Goal: Transaction & Acquisition: Book appointment/travel/reservation

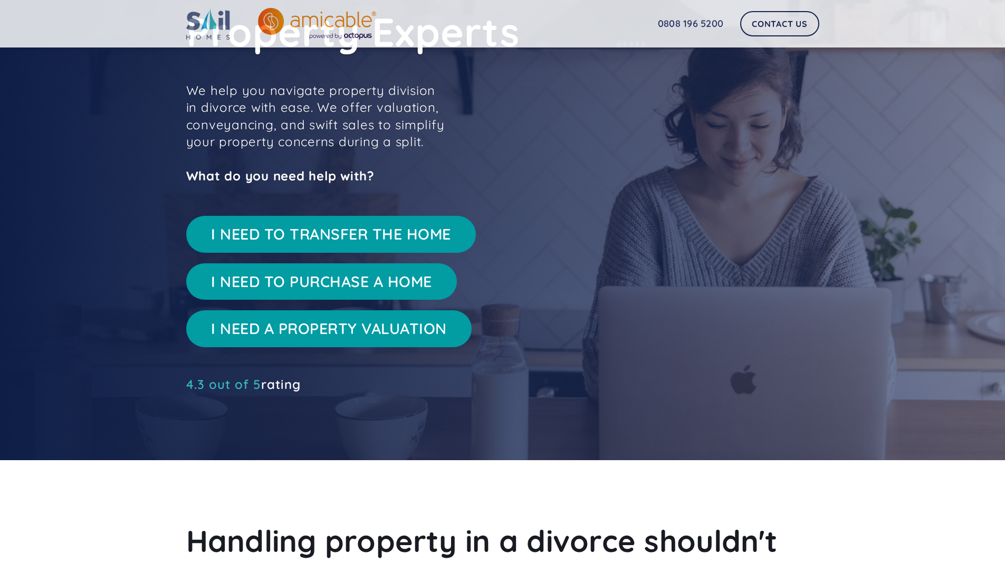
scroll to position [87, 0]
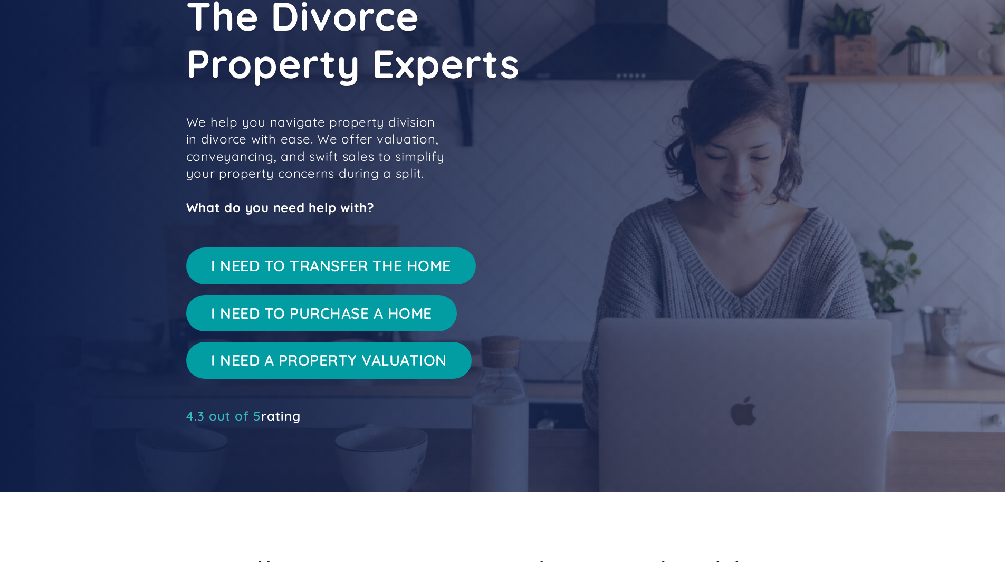
click at [336, 363] on link "I NEED A PROPERTY VALUATION" at bounding box center [329, 360] width 286 height 37
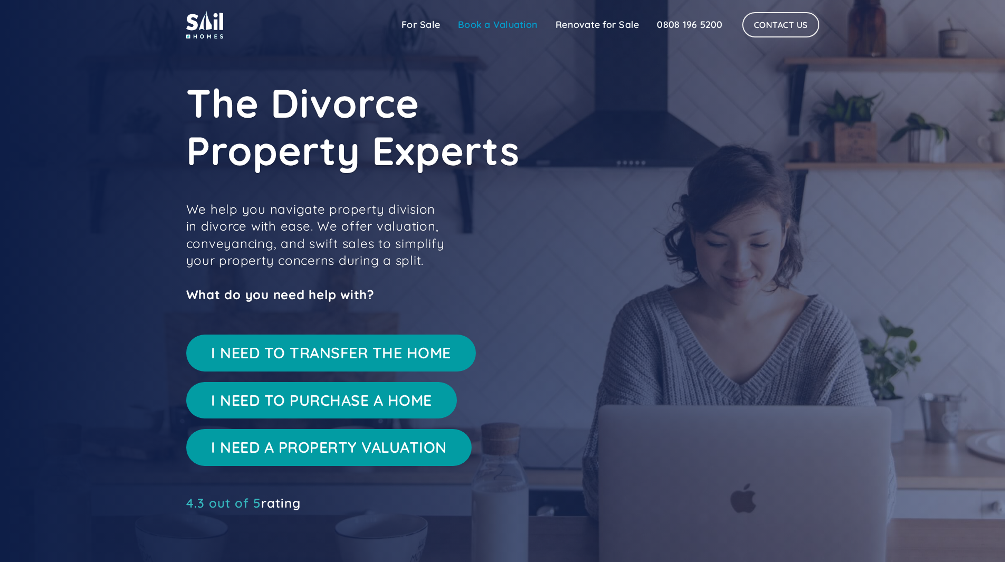
click at [500, 22] on link "Book a Valuation" at bounding box center [498, 24] width 98 height 21
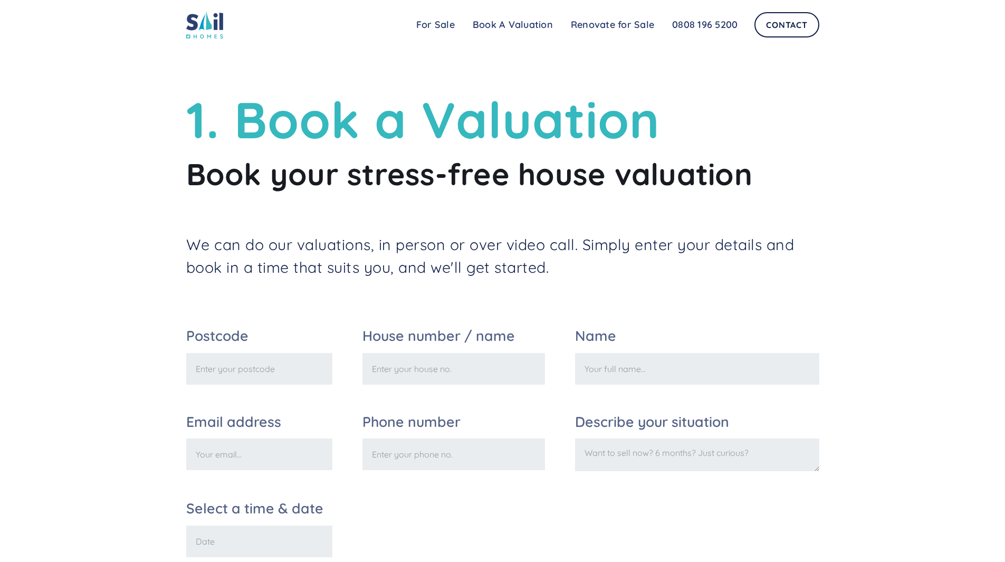
click at [242, 367] on input "Postcode" at bounding box center [259, 369] width 146 height 32
type input "SW11 1JH"
type input "9"
type input "Clare Gordon"
type input "clareegordon@gmail.com"
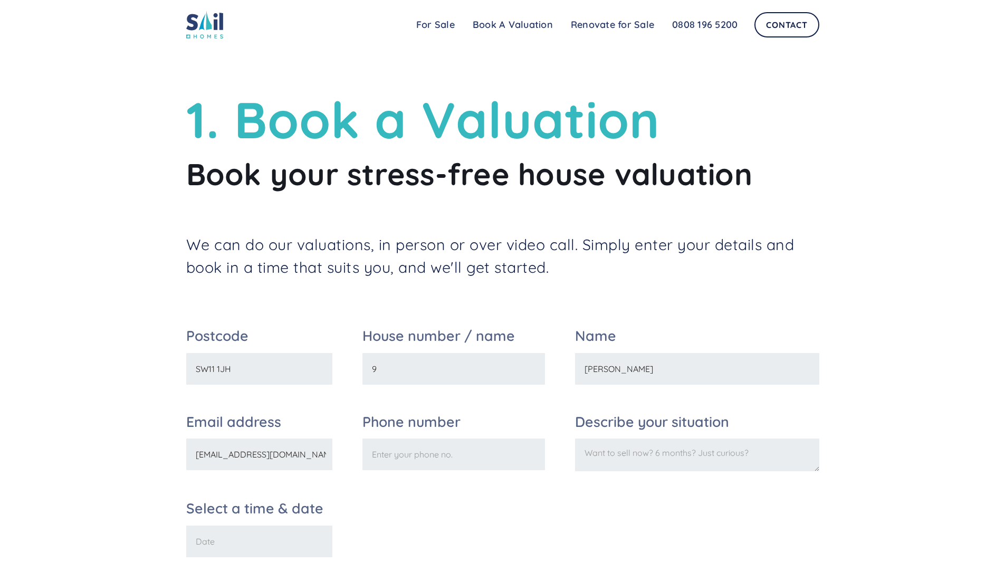
click at [384, 450] on input "Phone number" at bounding box center [453, 454] width 183 height 32
type input "07733302169"
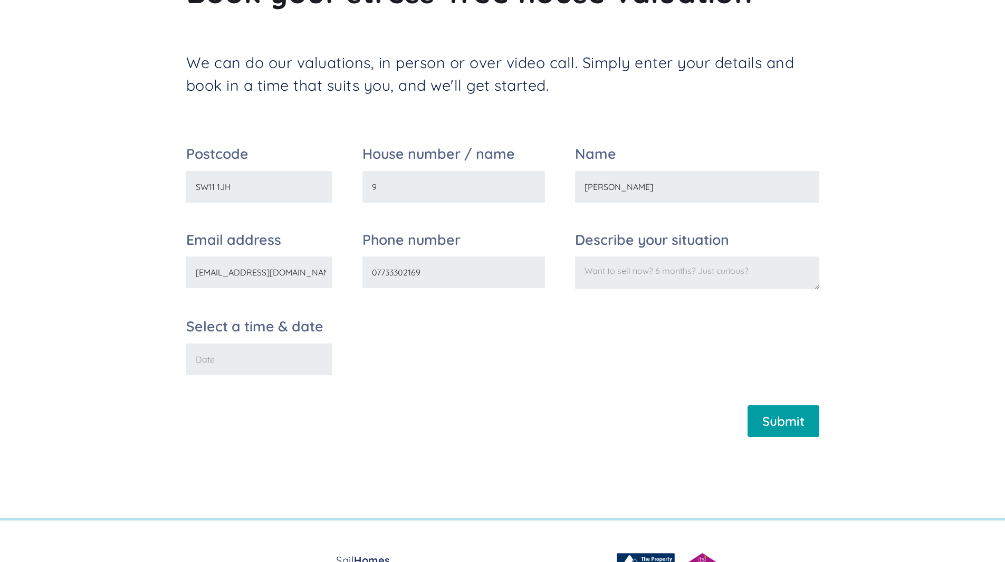
scroll to position [184, 0]
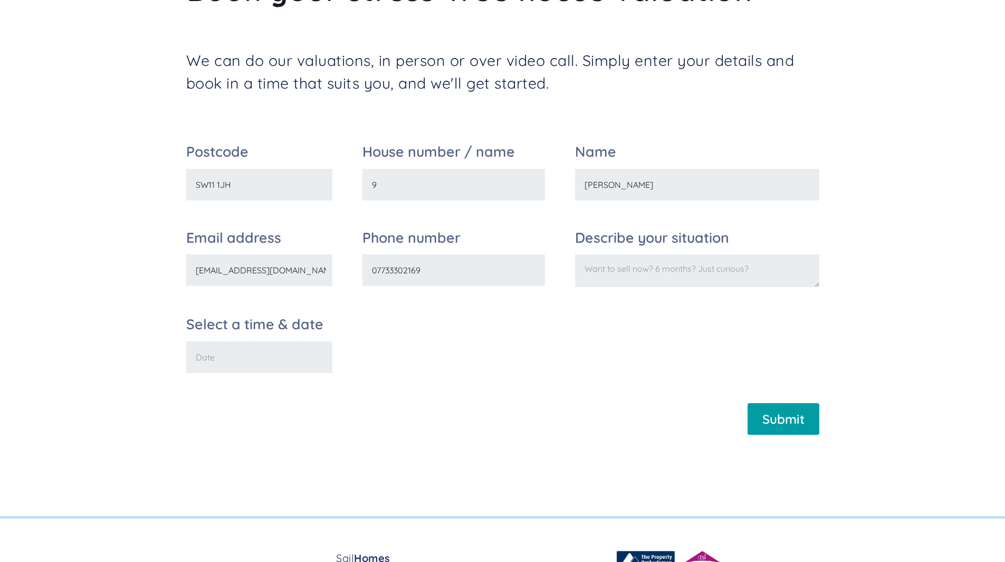
click at [614, 254] on div "Describe your situation" at bounding box center [697, 259] width 244 height 56
click at [613, 268] on textarea "Describe your situation" at bounding box center [697, 270] width 244 height 33
type textarea "Required for transfer of value"
click at [271, 358] on input "Select a time & date" at bounding box center [259, 357] width 146 height 32
click at [236, 358] on input "Select a time & date" at bounding box center [259, 357] width 146 height 32
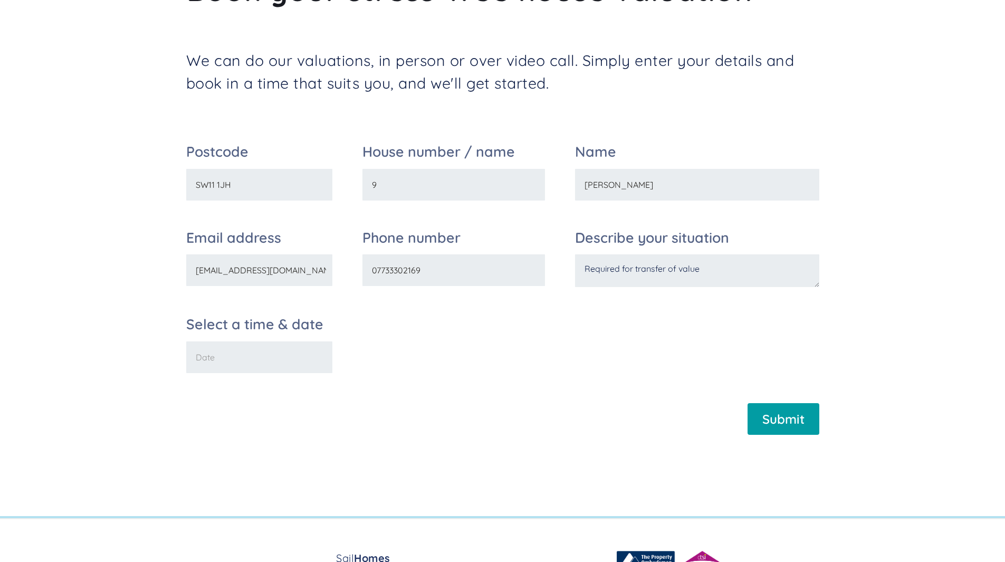
click at [212, 354] on input "Select a time & date" at bounding box center [259, 357] width 146 height 32
click at [399, 444] on form "Postcode SW11 1JH House number / name 9 Name Clare Gordon Email address clareeg…" at bounding box center [502, 295] width 633 height 300
click at [302, 361] on input "Select a time & date" at bounding box center [259, 357] width 146 height 32
click at [794, 424] on input "Submit" at bounding box center [784, 419] width 72 height 32
click at [652, 269] on textarea "Required for transfer of value" at bounding box center [697, 270] width 244 height 33
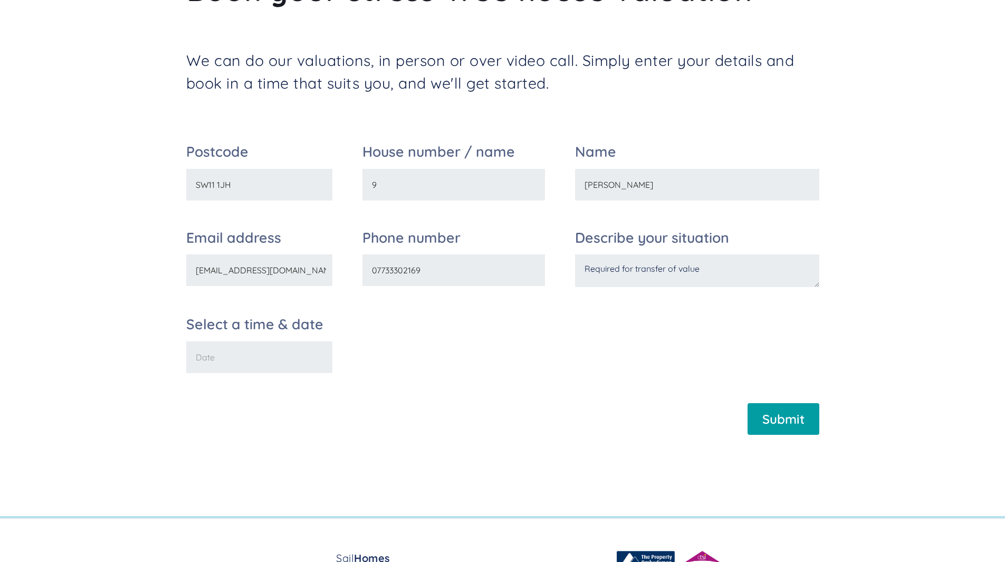
click at [319, 383] on form "Postcode SW11 1JH House number / name 9 Name Clare Gordon Email address clareeg…" at bounding box center [502, 295] width 633 height 300
click at [246, 359] on input "Select a time & date" at bounding box center [259, 357] width 146 height 32
type input "25/10/15"
drag, startPoint x: 278, startPoint y: 394, endPoint x: 284, endPoint y: 392, distance: 6.5
click at [276, 393] on form "Postcode SW11 1JH House number / name 9 Name Clare Gordon Email address clareeg…" at bounding box center [502, 295] width 633 height 300
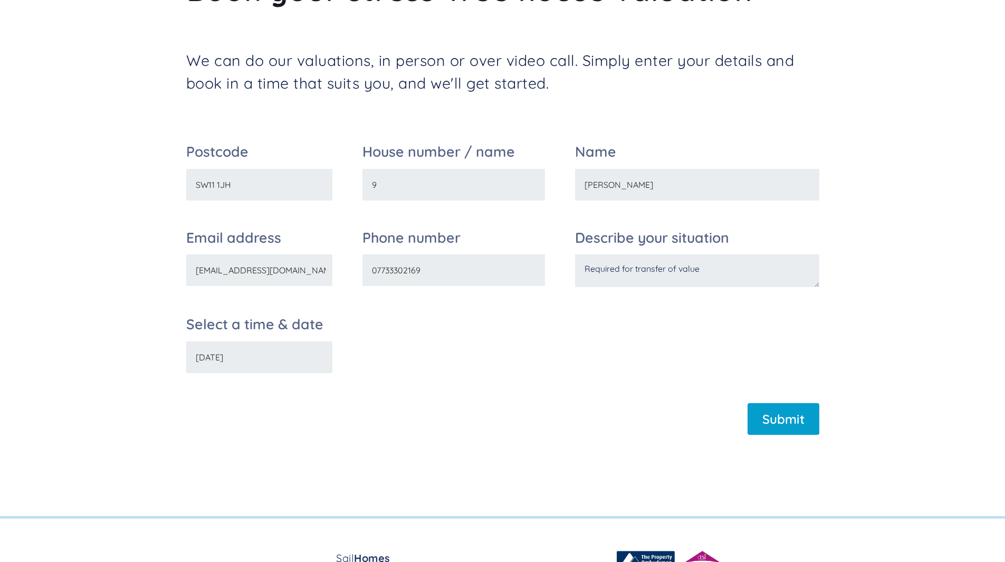
click at [777, 425] on input "Submit" at bounding box center [784, 419] width 72 height 32
type input "Please wait..."
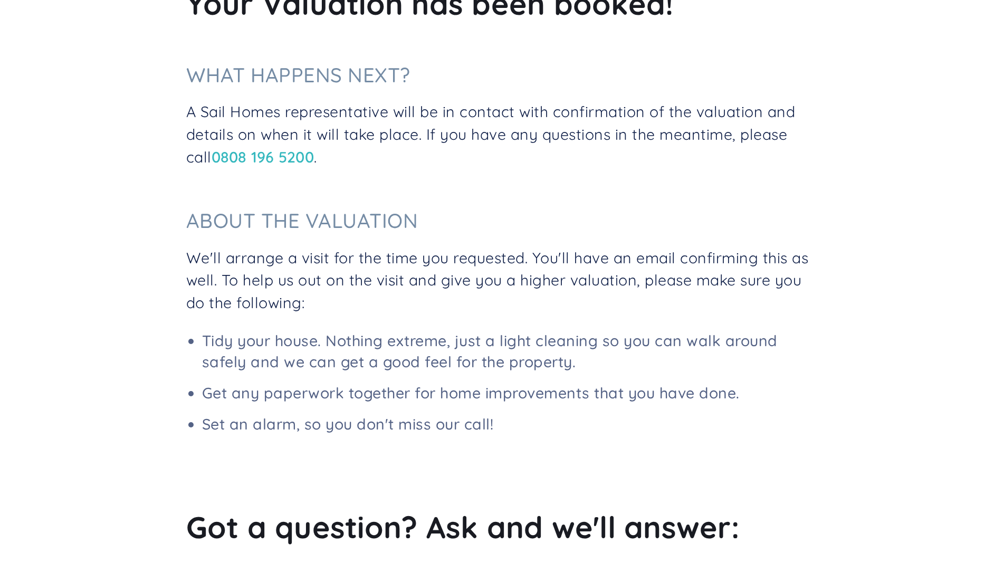
scroll to position [244, 0]
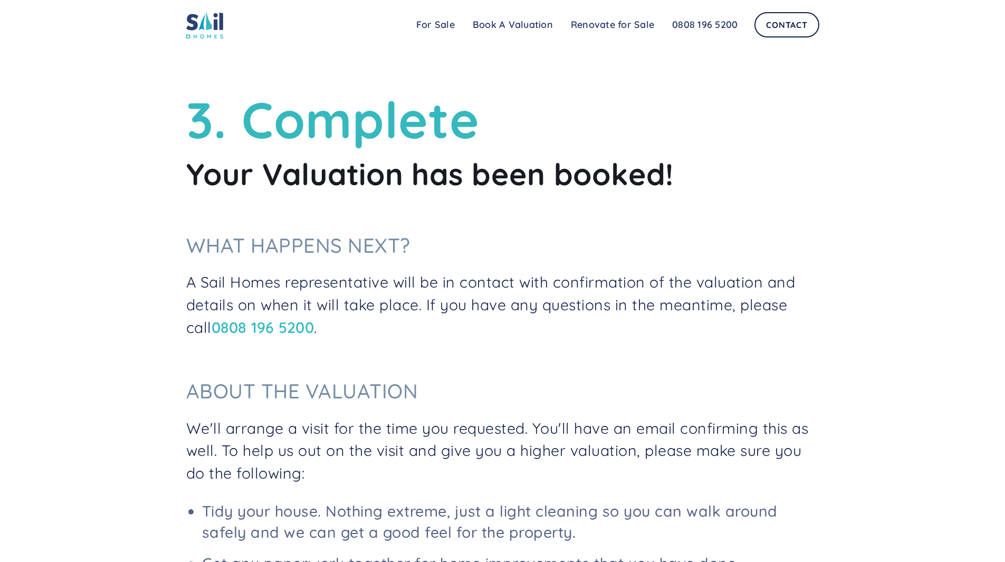
scroll to position [244, 0]
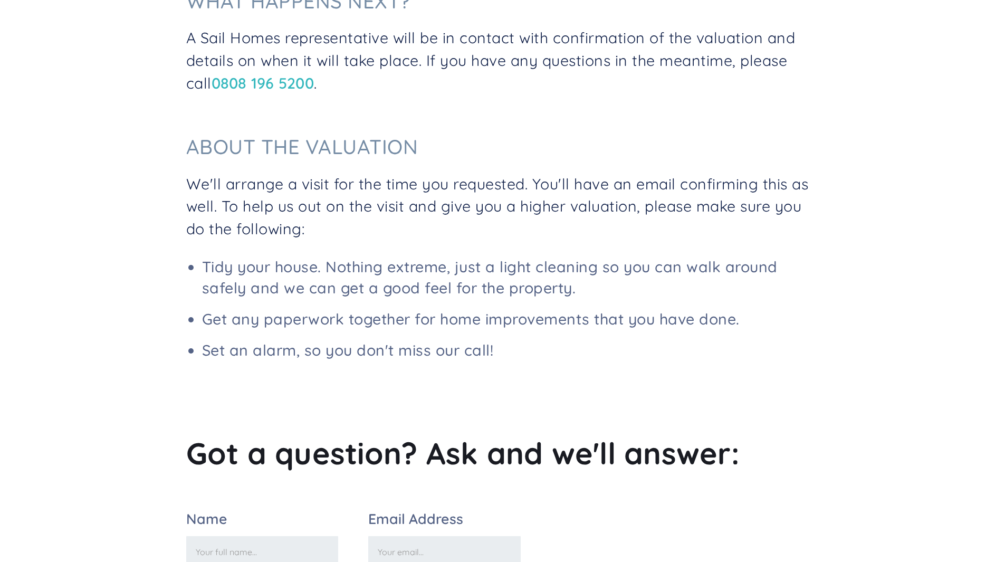
click at [556, 497] on div "3. Complete Your Valuation has been booked! What happens next? A Sail Homes rep…" at bounding box center [502, 320] width 633 height 951
drag, startPoint x: 1009, startPoint y: 224, endPoint x: 923, endPoint y: 130, distance: 127.7
click at [923, 130] on div "3. Complete Your Valuation has been booked! What happens next? A Sail Homes rep…" at bounding box center [502, 309] width 1005 height 1106
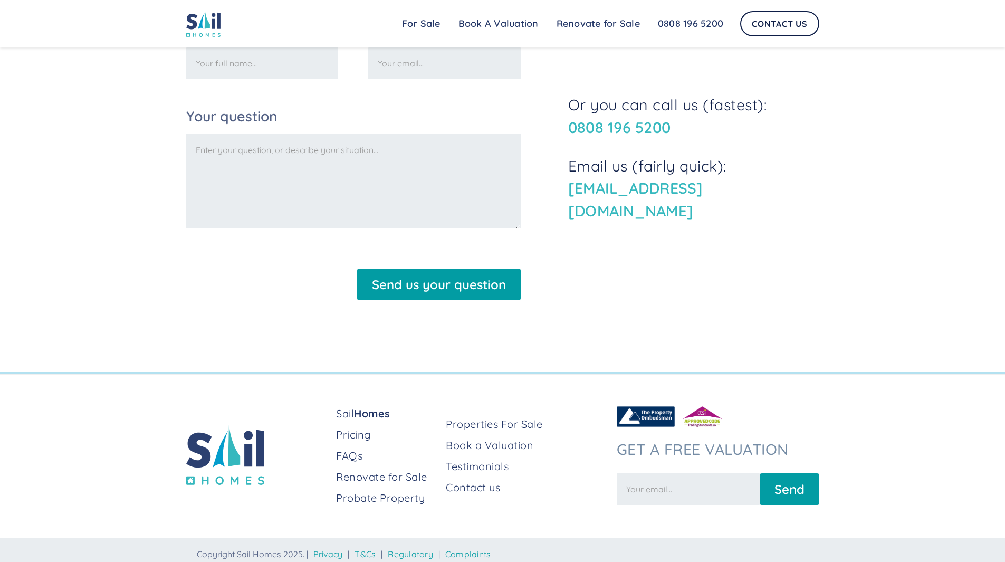
click at [214, 26] on img at bounding box center [203, 24] width 35 height 26
